Goal: Find specific page/section: Find specific page/section

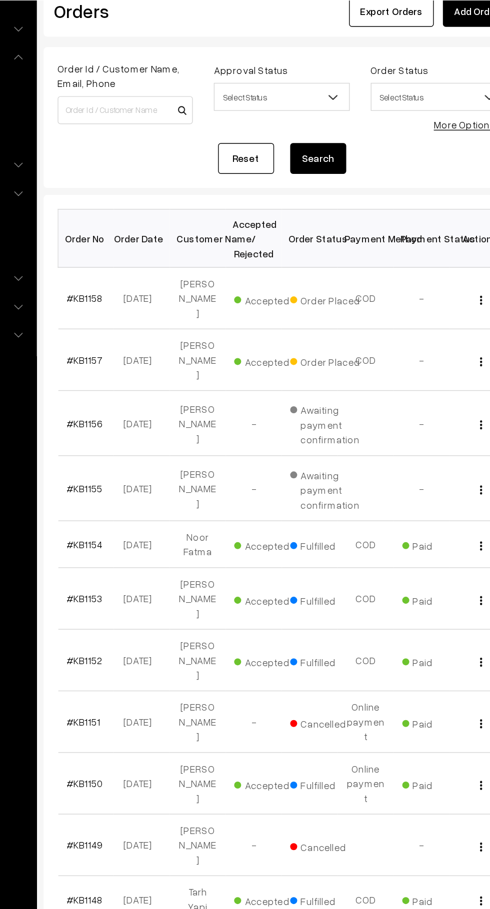
click at [164, 275] on link "#KB1158" at bounding box center [169, 270] width 26 height 8
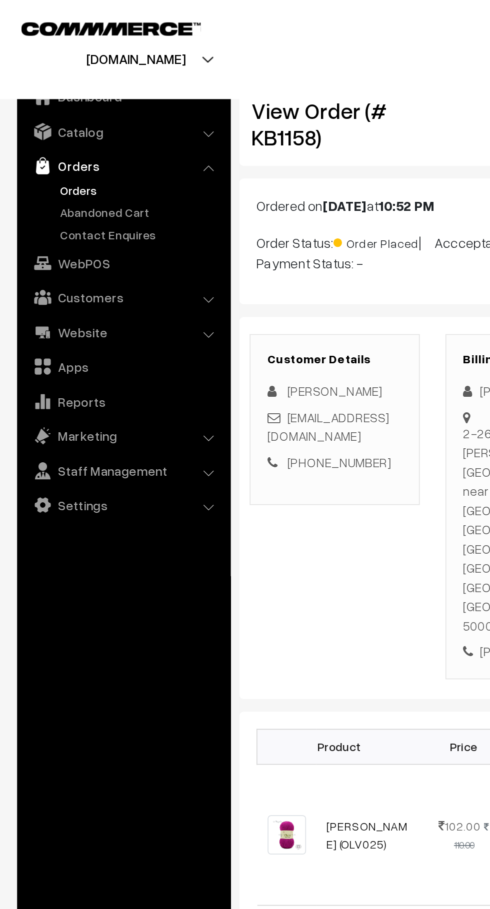
click at [81, 124] on link "Abandoned Cart" at bounding box center [81, 124] width 99 height 10
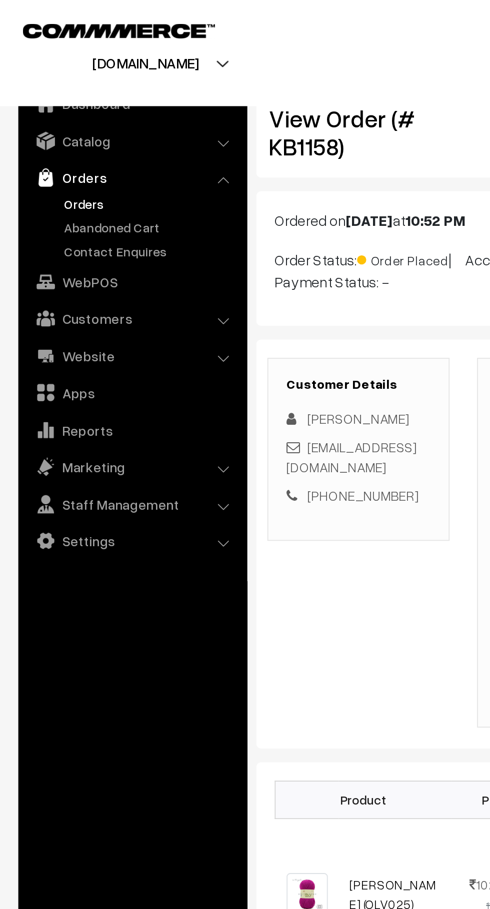
click at [50, 212] on link "Apps" at bounding box center [71, 214] width 119 height 18
